Goal: Obtain resource: Download file/media

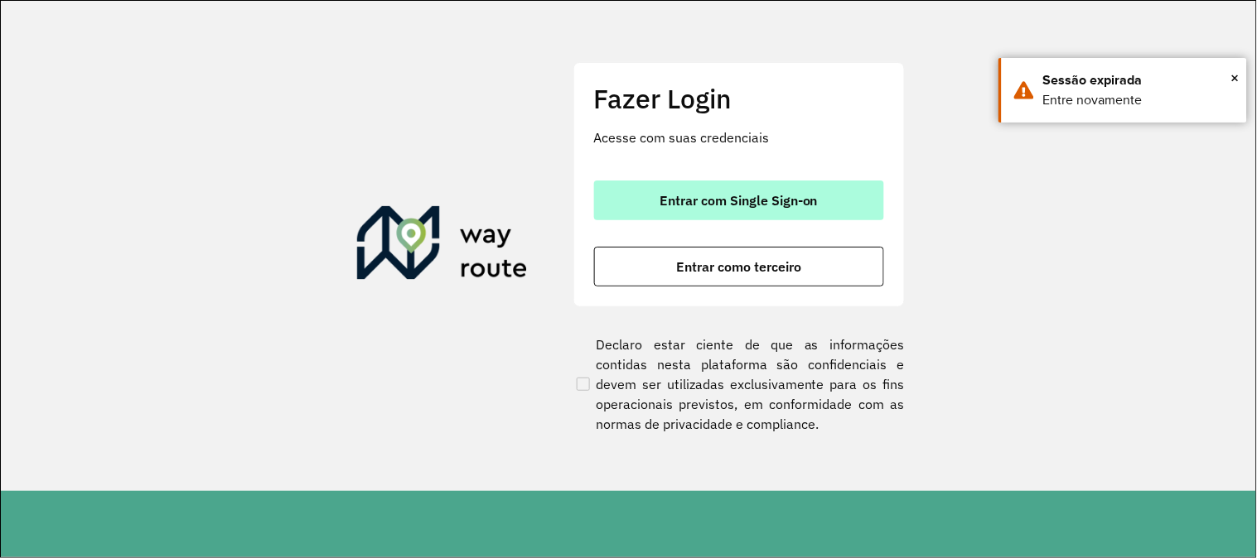
click at [862, 185] on button "Entrar com Single Sign-on" at bounding box center [739, 201] width 290 height 40
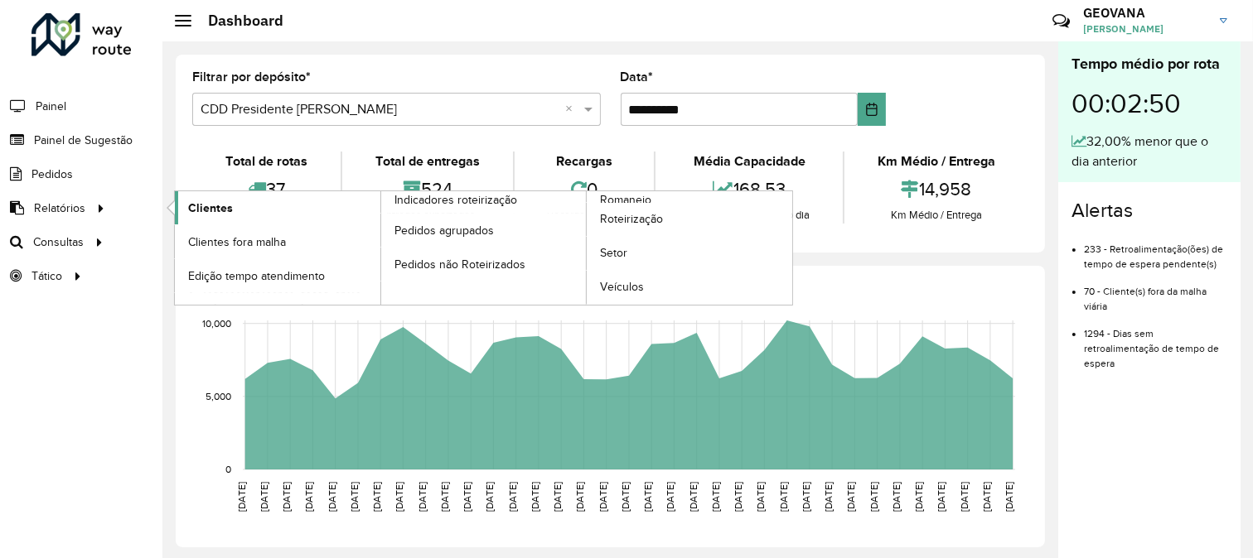
click at [212, 208] on span "Clientes" at bounding box center [210, 208] width 45 height 17
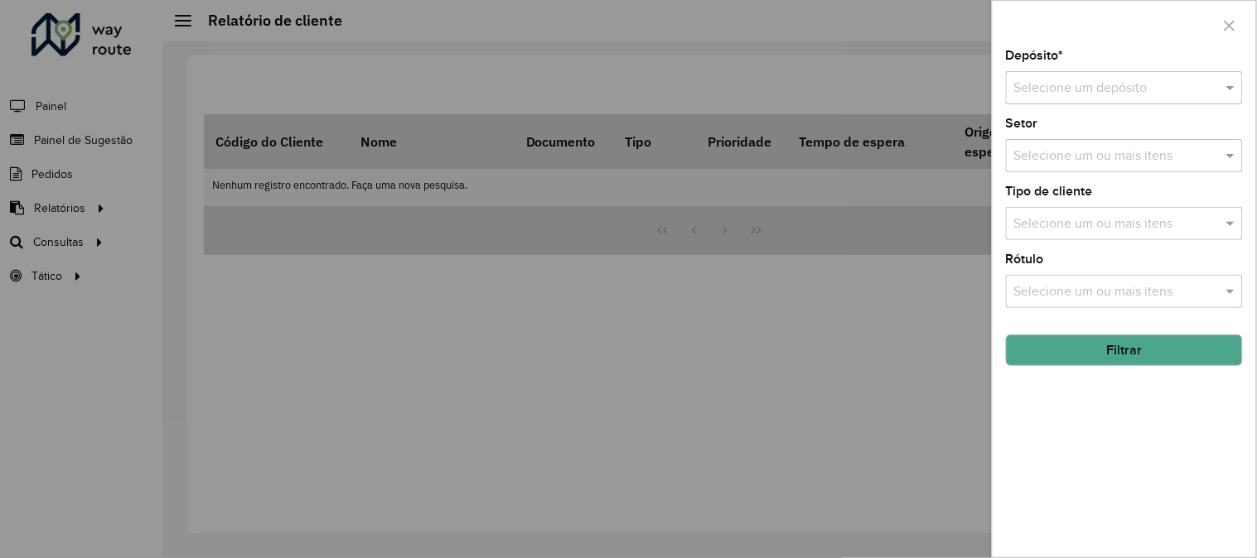
click at [1055, 79] on input "text" at bounding box center [1107, 89] width 187 height 20
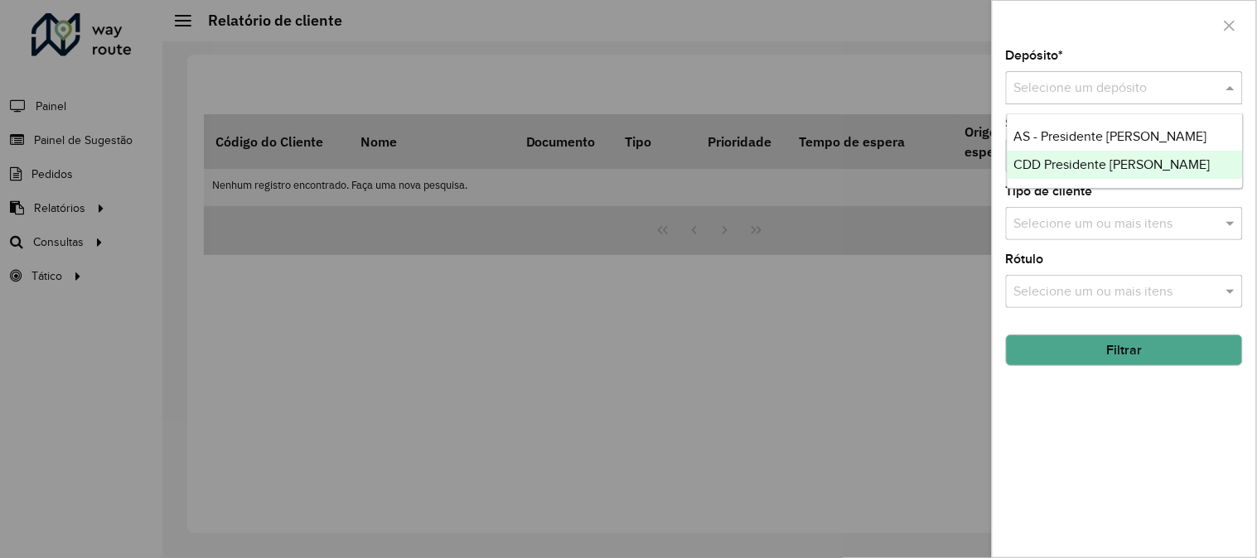
click at [1054, 161] on span "CDD Presidente [PERSON_NAME]" at bounding box center [1112, 164] width 196 height 14
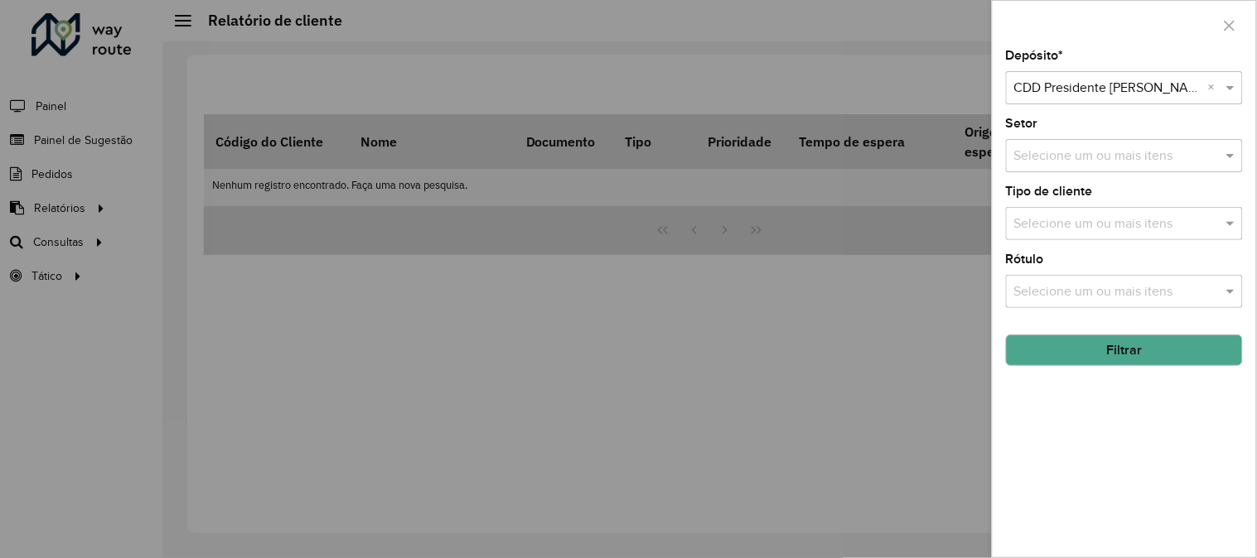
click at [1036, 158] on input "text" at bounding box center [1116, 157] width 212 height 20
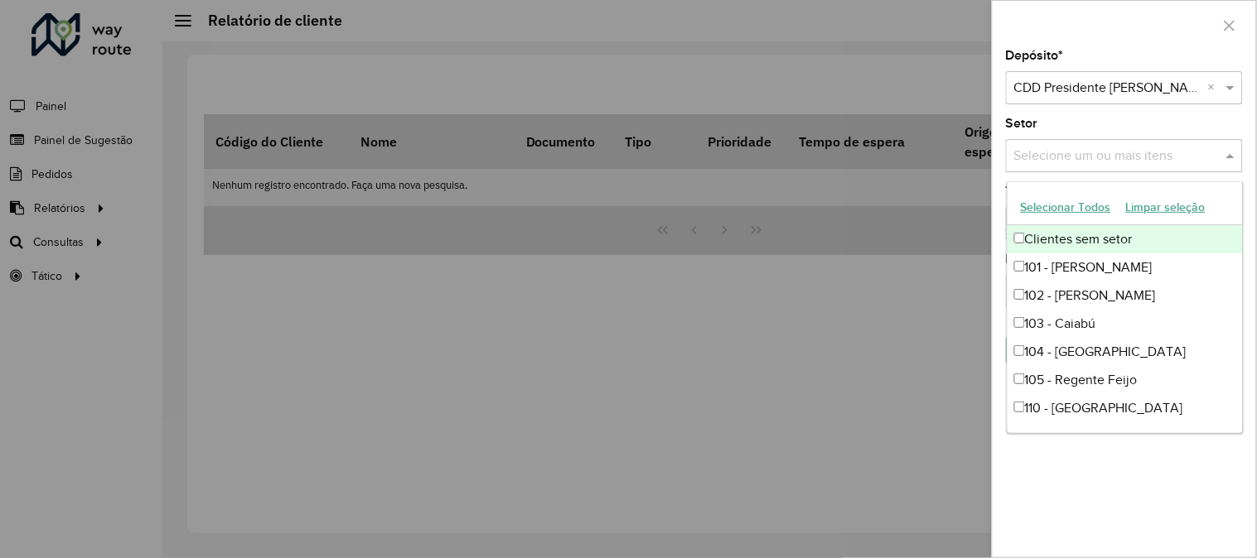
click at [1047, 199] on button "Selecionar Todos" at bounding box center [1065, 208] width 105 height 26
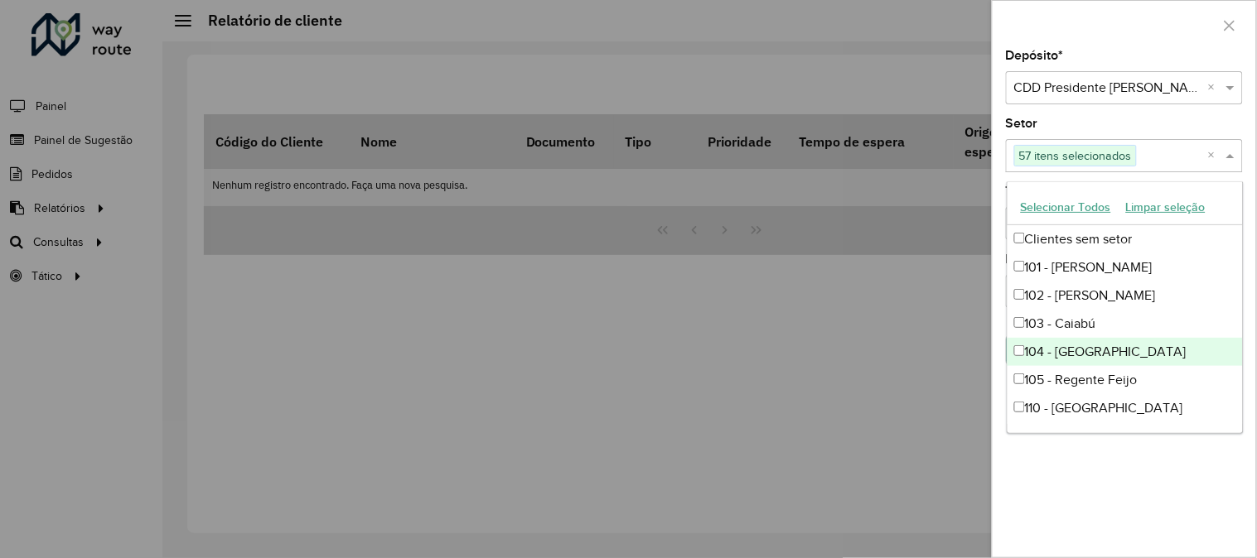
click at [1055, 429] on ng-dropdown-panel "Selecionar Todos Limpar seleção Clientes sem setor 101 - Oswaldo Cruz 102 - Osw…" at bounding box center [1125, 307] width 237 height 253
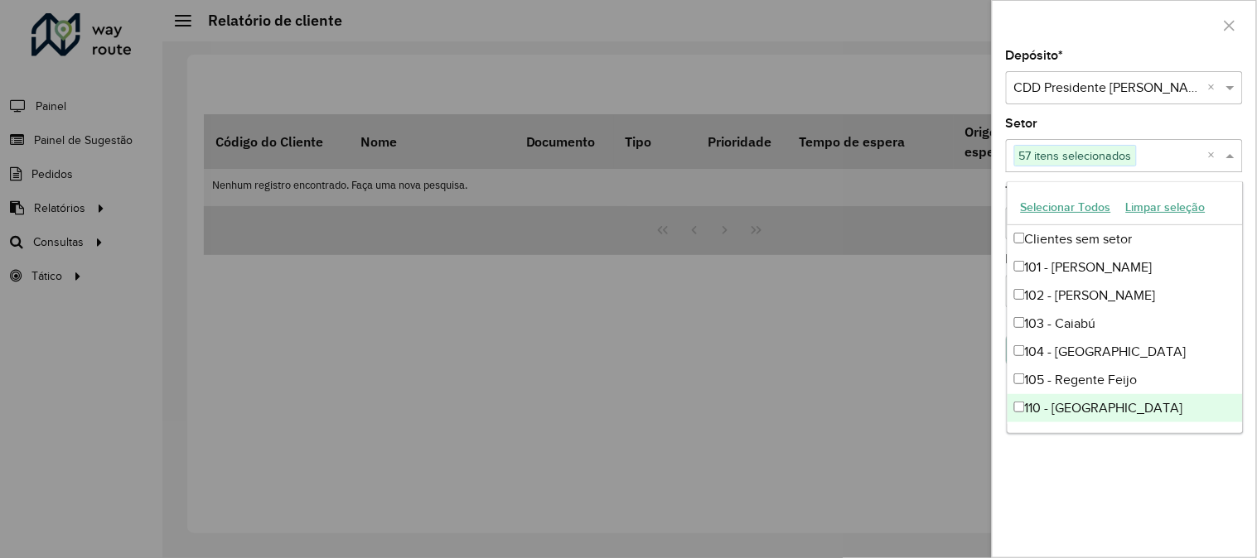
click at [1055, 447] on div "Depósito * Selecione um depósito × CDD Presidente Prudente × Setor Selecione um…" at bounding box center [1123, 304] width 263 height 508
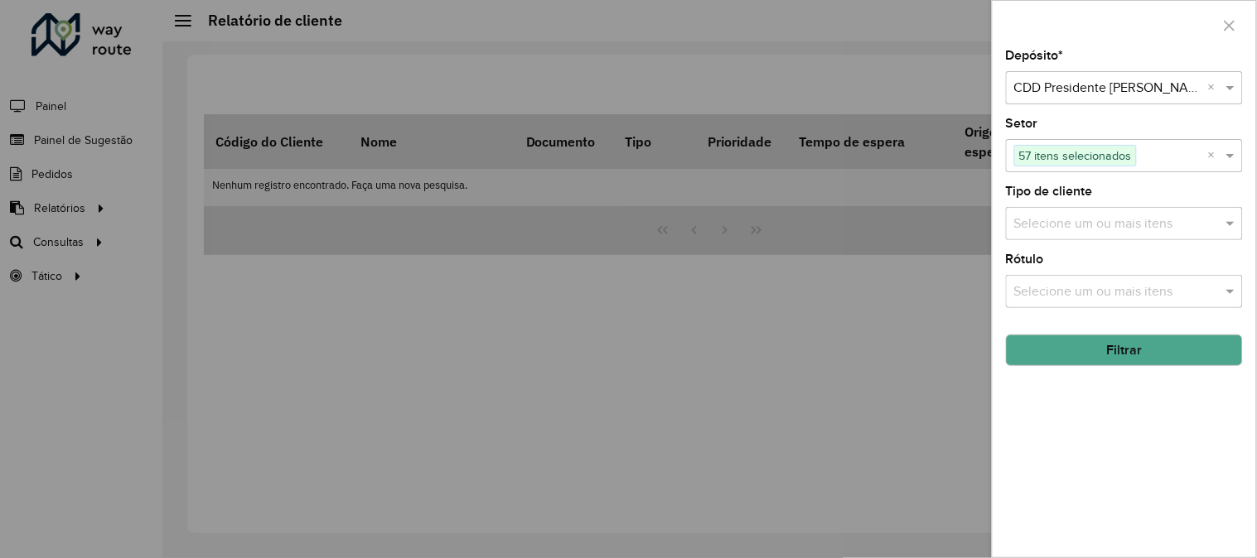
click at [1070, 238] on div "Selecione um ou mais itens" at bounding box center [1124, 223] width 237 height 33
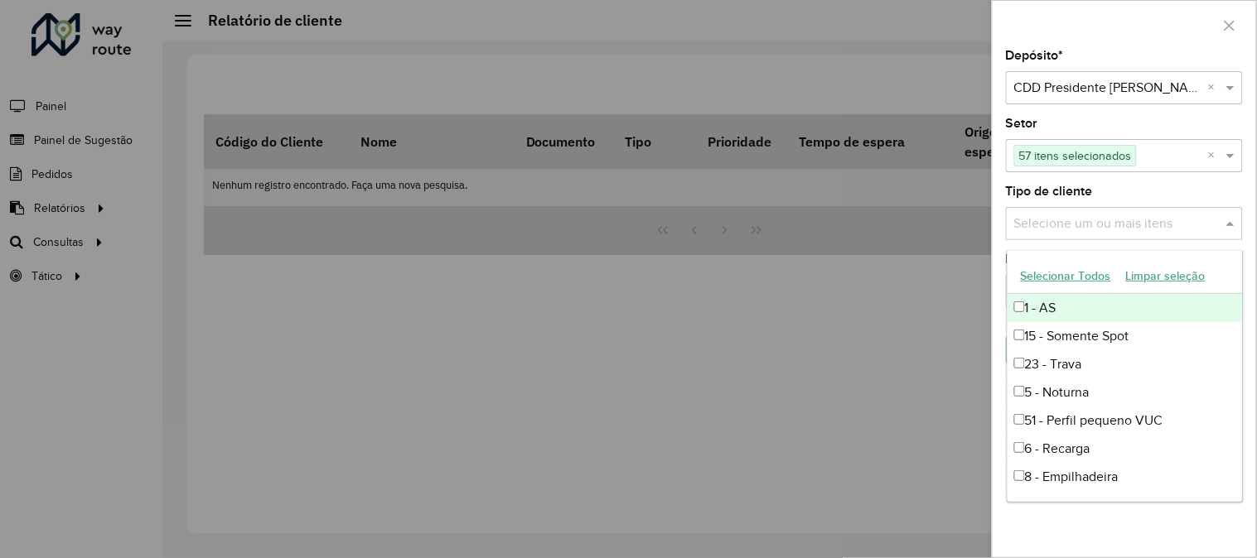
click at [1064, 267] on button "Selecionar Todos" at bounding box center [1065, 276] width 105 height 26
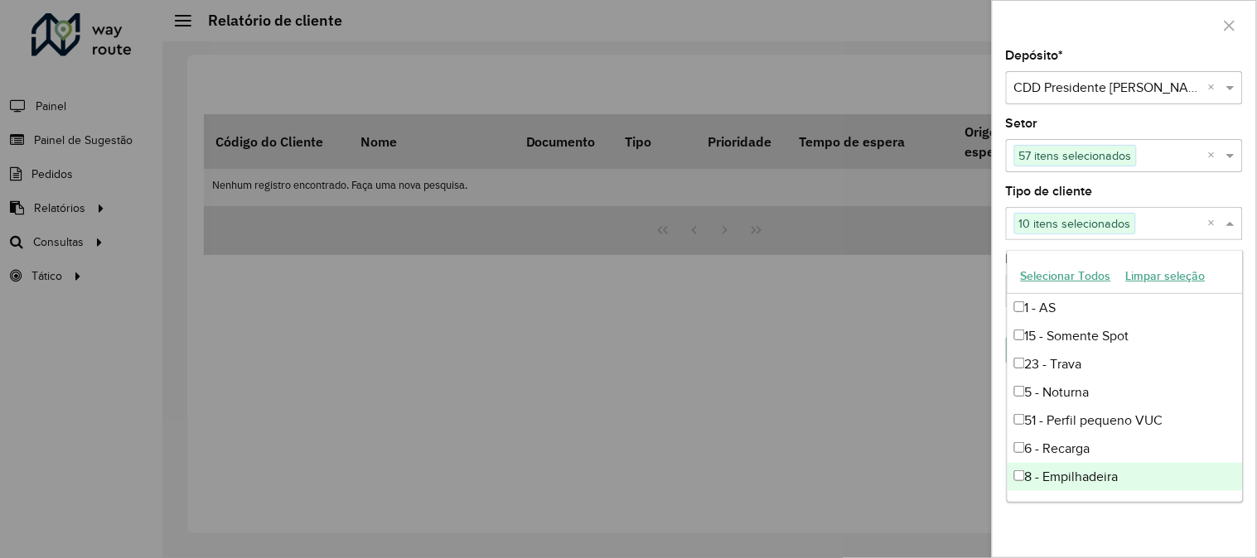
click at [1060, 520] on div "Depósito * Selecione um depósito × CDD Presidente Prudente × Setor Selecione um…" at bounding box center [1123, 304] width 263 height 508
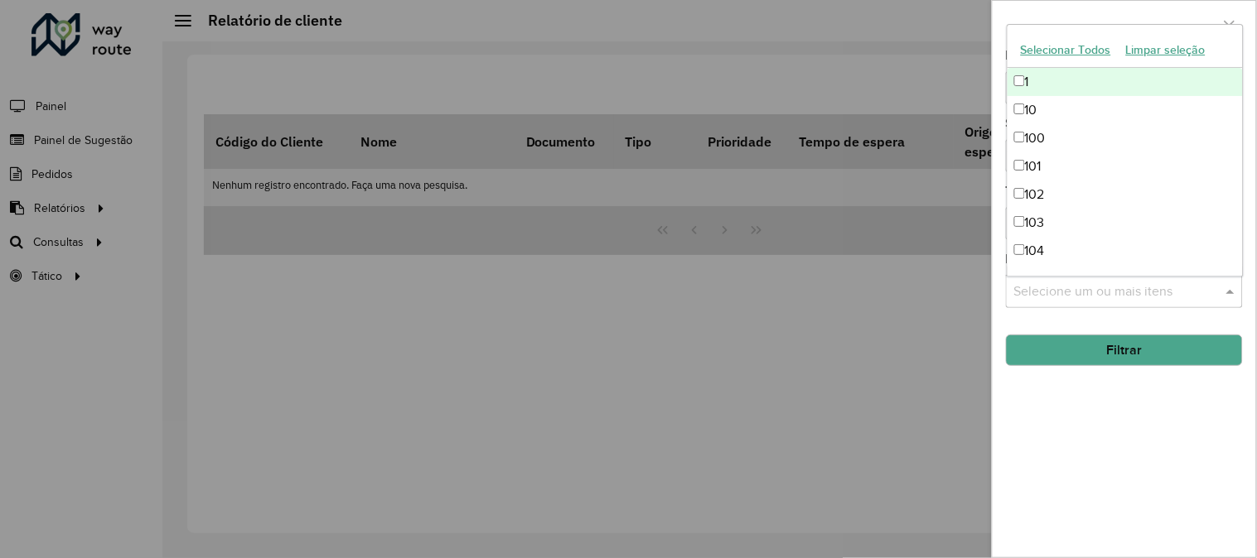
click at [1070, 302] on input "text" at bounding box center [1116, 293] width 212 height 20
click at [1053, 56] on button "Selecionar Todos" at bounding box center [1065, 50] width 105 height 26
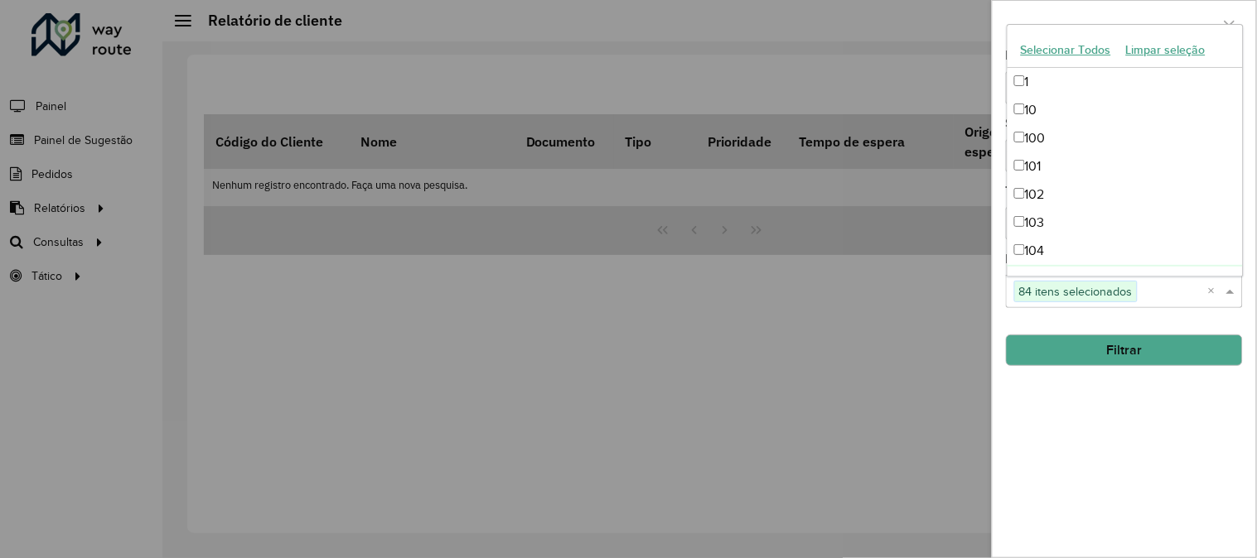
click at [1082, 346] on button "Filtrar" at bounding box center [1124, 350] width 237 height 31
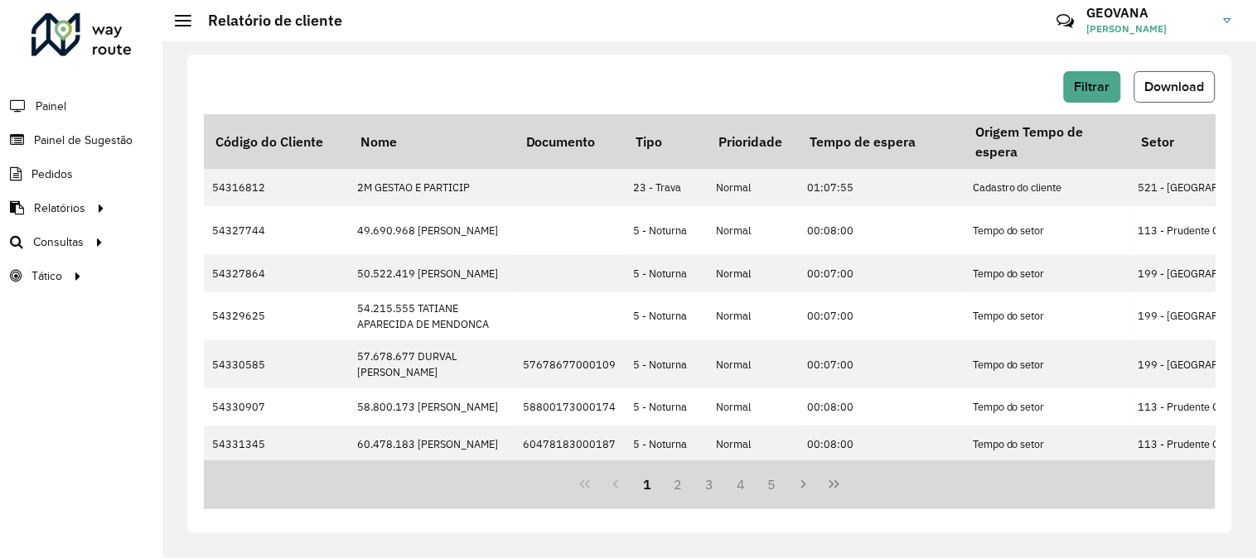
click at [1145, 97] on button "Download" at bounding box center [1174, 86] width 81 height 31
